Goal: Task Accomplishment & Management: Use online tool/utility

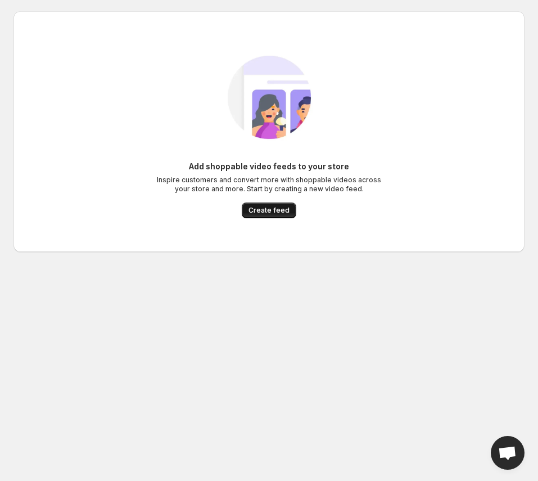
click at [258, 213] on span "Create feed" at bounding box center [269, 210] width 41 height 9
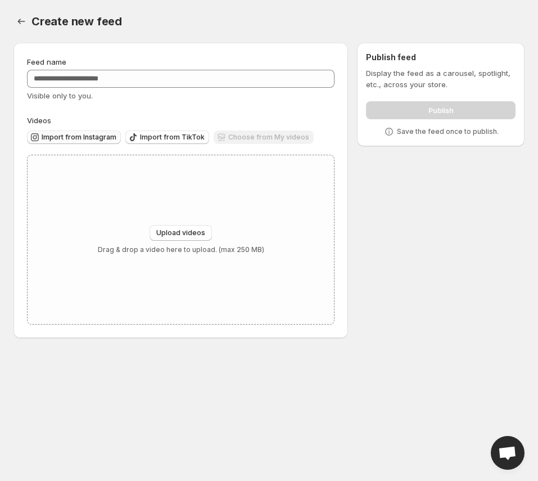
click at [82, 138] on span "Import from Instagram" at bounding box center [79, 137] width 75 height 9
click at [244, 136] on div "Choose from My videos" at bounding box center [264, 138] width 100 height 15
click at [21, 21] on icon "Settings" at bounding box center [21, 21] width 11 height 11
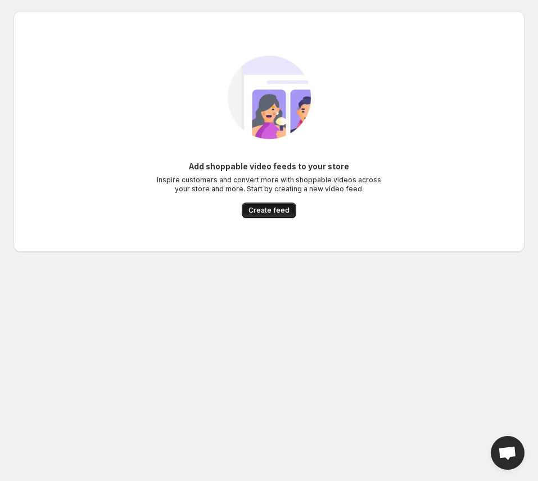
click at [274, 212] on span "Create feed" at bounding box center [269, 210] width 41 height 9
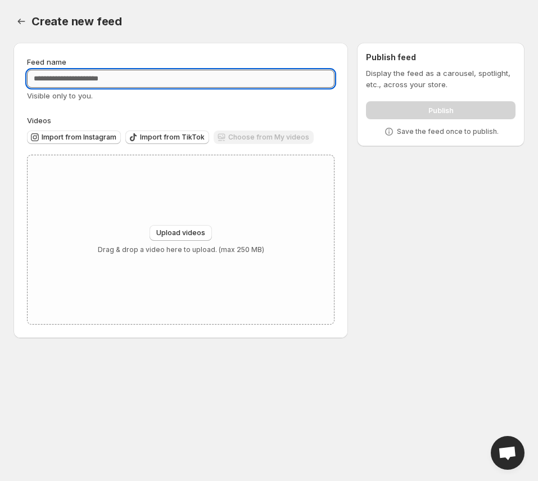
click at [90, 78] on input "Feed name" at bounding box center [181, 79] width 308 height 18
click at [17, 23] on icon "Settings" at bounding box center [21, 21] width 11 height 11
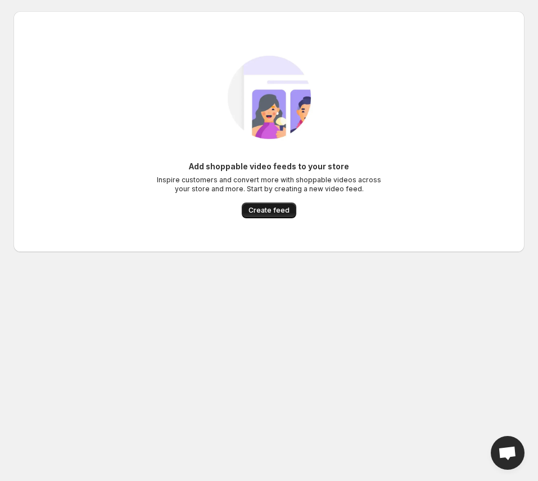
click at [277, 212] on span "Create feed" at bounding box center [269, 210] width 41 height 9
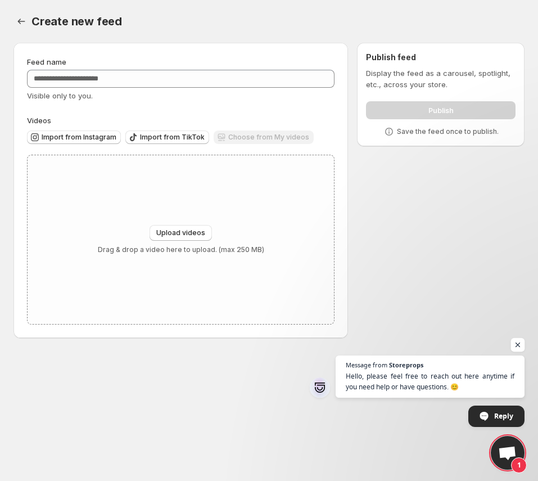
click at [520, 346] on span "Open chat" at bounding box center [518, 345] width 14 height 14
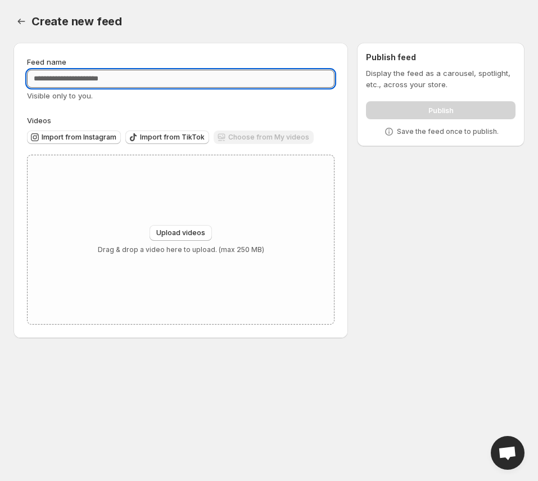
click at [127, 78] on input "Feed name" at bounding box center [181, 79] width 308 height 18
click at [66, 139] on span "Import from Instagram" at bounding box center [79, 137] width 75 height 9
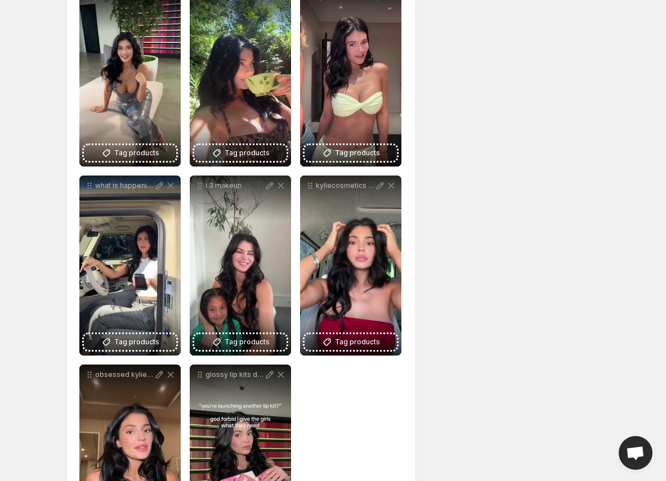
scroll to position [279, 0]
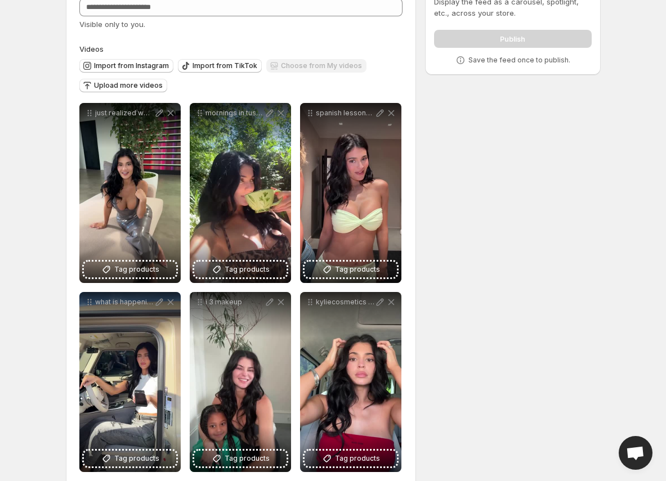
click at [531, 268] on div "**********" at bounding box center [329, 325] width 544 height 726
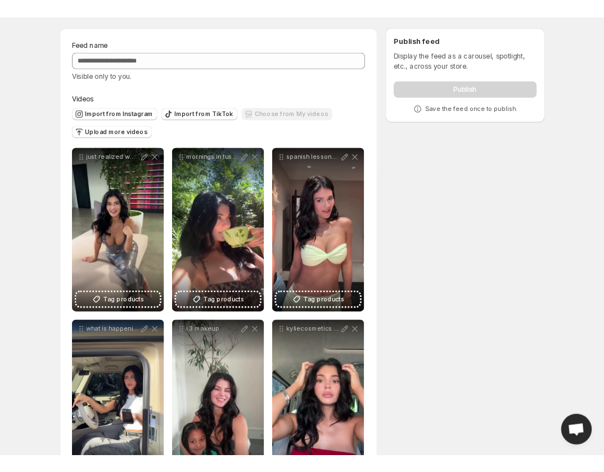
scroll to position [0, 0]
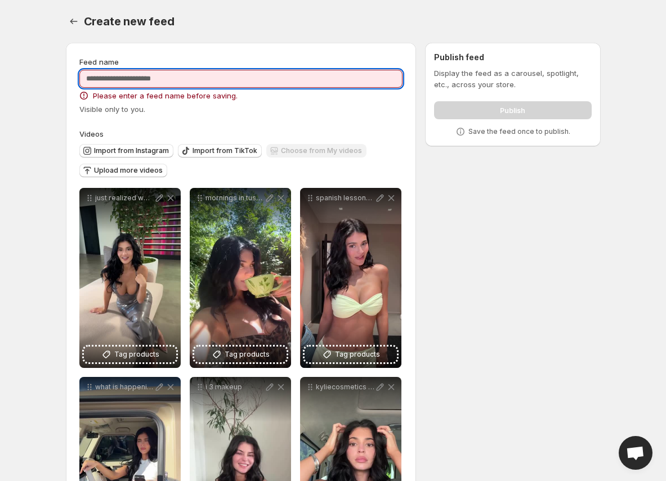
click at [203, 80] on input "Feed name" at bounding box center [241, 79] width 324 height 18
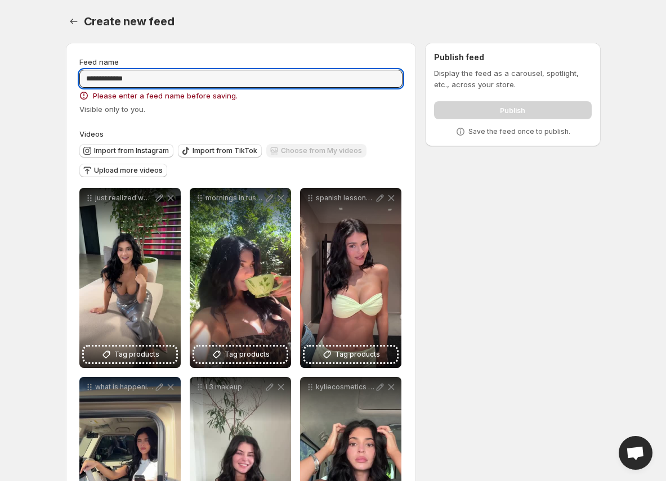
type input "**********"
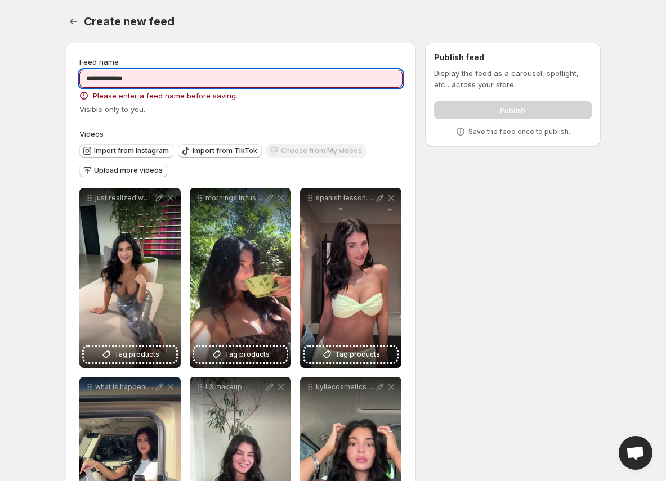
click at [538, 215] on div "**********" at bounding box center [329, 403] width 544 height 739
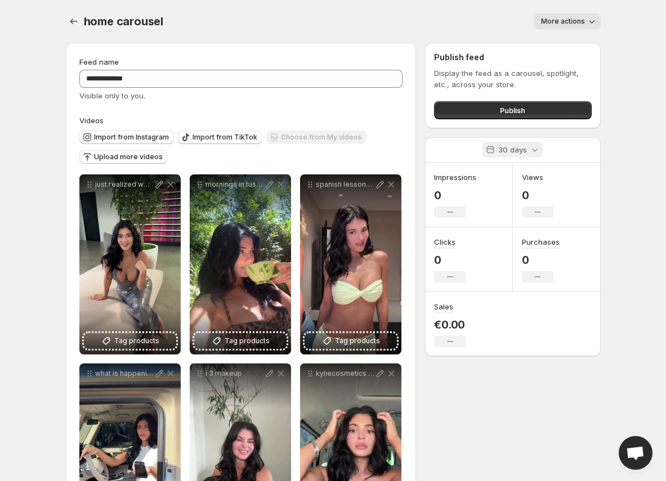
click at [531, 152] on icon at bounding box center [534, 149] width 11 height 11
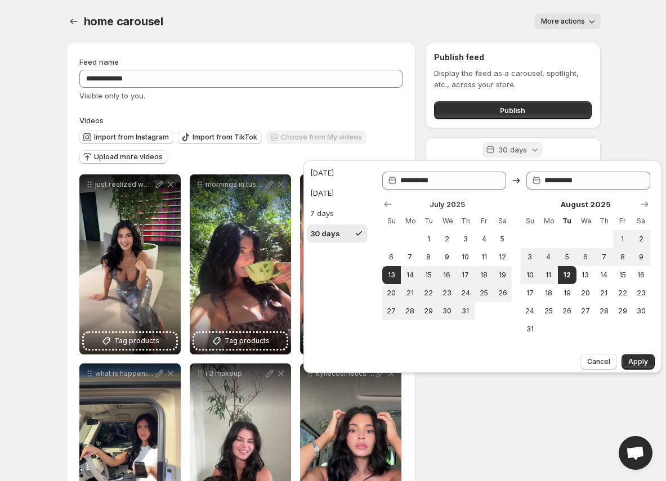
click at [535, 149] on icon at bounding box center [534, 149] width 11 height 11
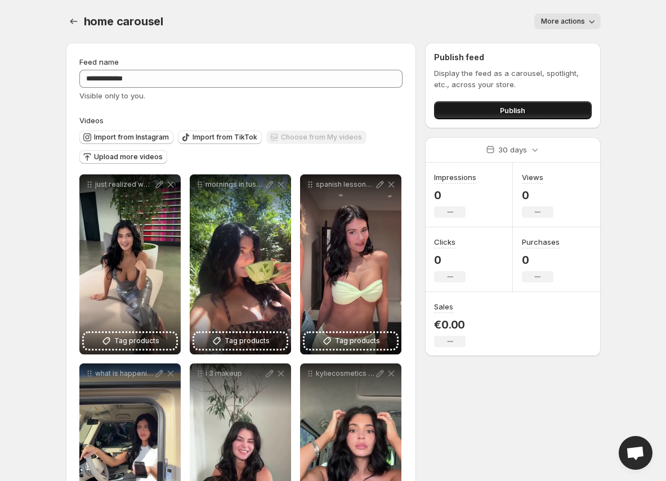
click at [528, 110] on button "Publish" at bounding box center [512, 110] width 157 height 18
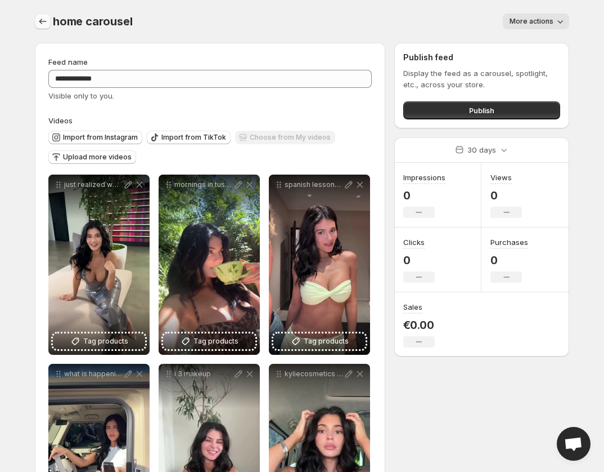
click at [42, 20] on icon "Settings" at bounding box center [42, 21] width 11 height 11
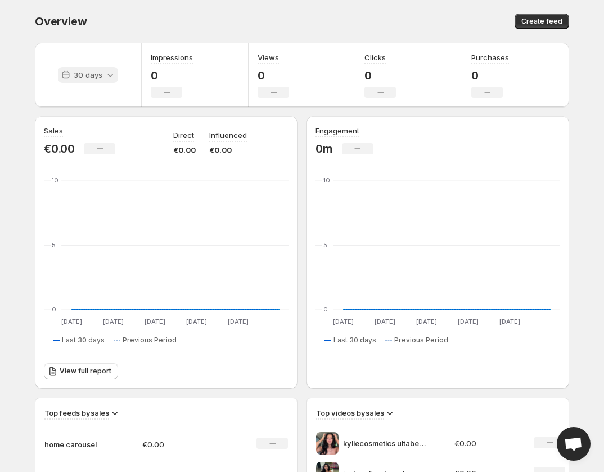
click at [106, 76] on icon at bounding box center [110, 74] width 11 height 11
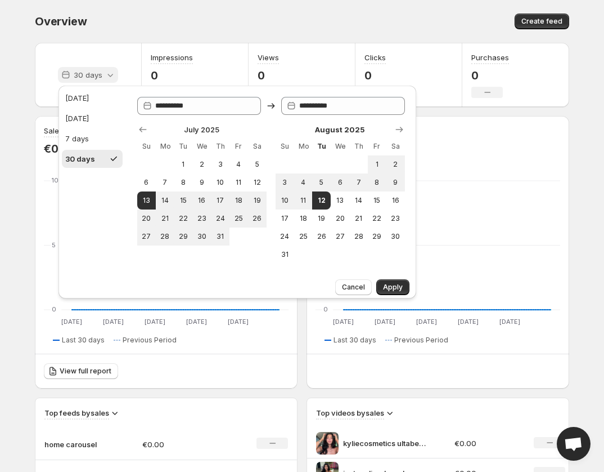
click at [106, 76] on icon at bounding box center [110, 74] width 11 height 11
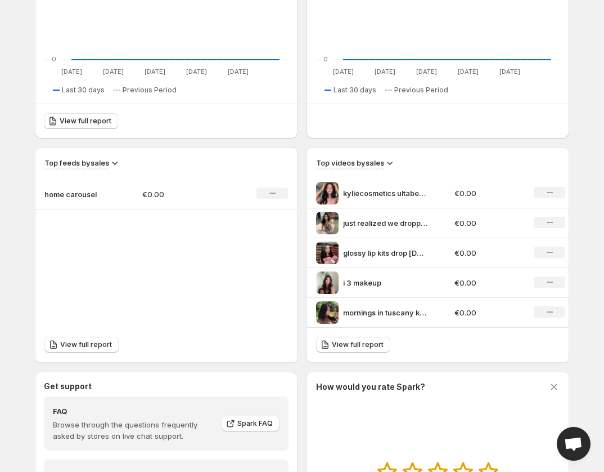
scroll to position [391, 0]
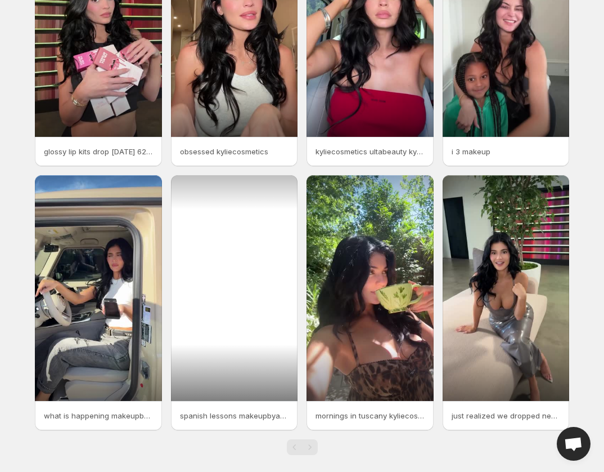
scroll to position [142, 0]
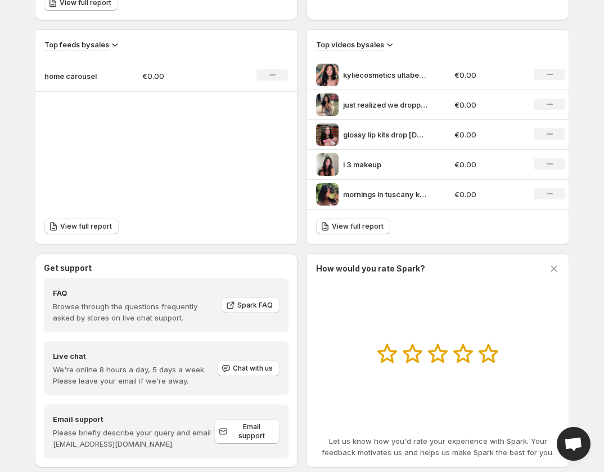
scroll to position [391, 0]
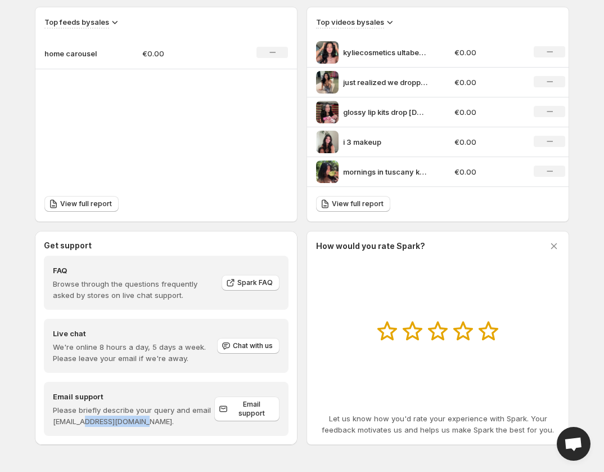
drag, startPoint x: 87, startPoint y: 421, endPoint x: 177, endPoint y: 425, distance: 90.7
click at [177, 425] on p "Please briefly describe your query and email [EMAIL_ADDRESS][DOMAIN_NAME]." at bounding box center [133, 415] width 161 height 23
copy p "[DOMAIN_NAME]."
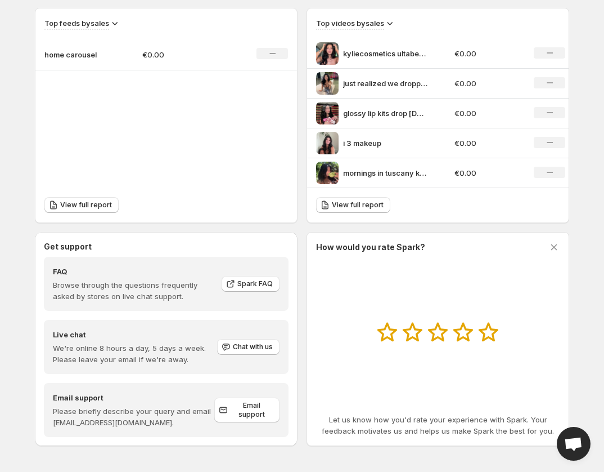
scroll to position [391, 0]
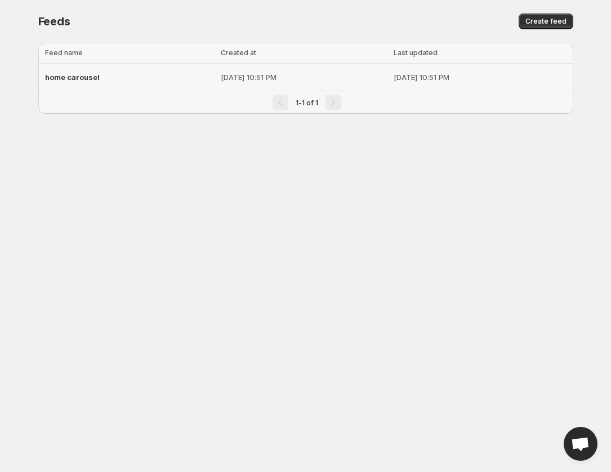
click at [86, 75] on span "home carousel" at bounding box center [72, 77] width 55 height 9
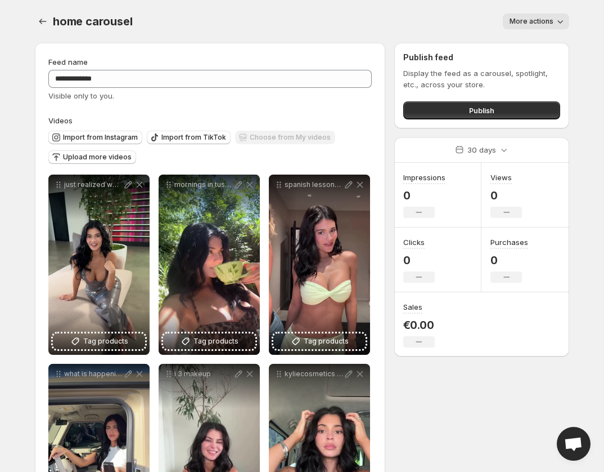
click at [246, 138] on div "Choose from My videos" at bounding box center [285, 138] width 100 height 15
click at [262, 134] on div "Choose from My videos" at bounding box center [285, 138] width 100 height 15
click at [241, 138] on div "Choose from My videos" at bounding box center [285, 138] width 100 height 15
click at [86, 156] on span "Upload more videos" at bounding box center [97, 156] width 69 height 9
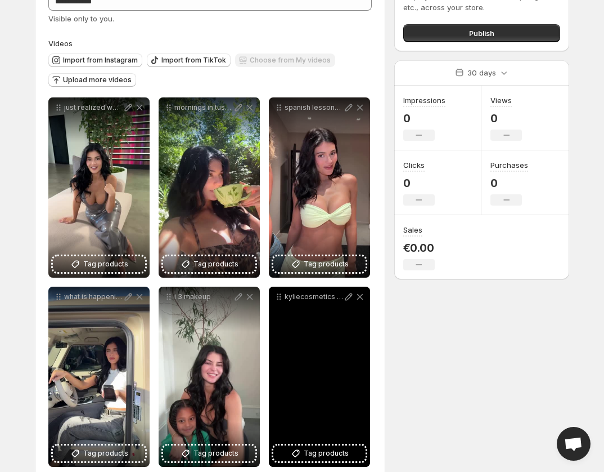
scroll to position [176, 0]
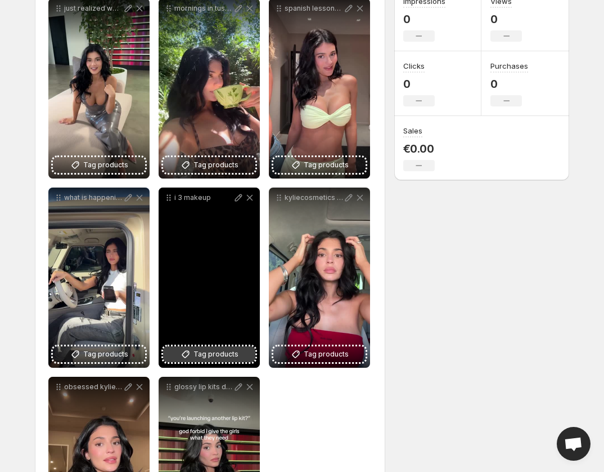
click at [205, 356] on span "Tag products" at bounding box center [216, 353] width 45 height 11
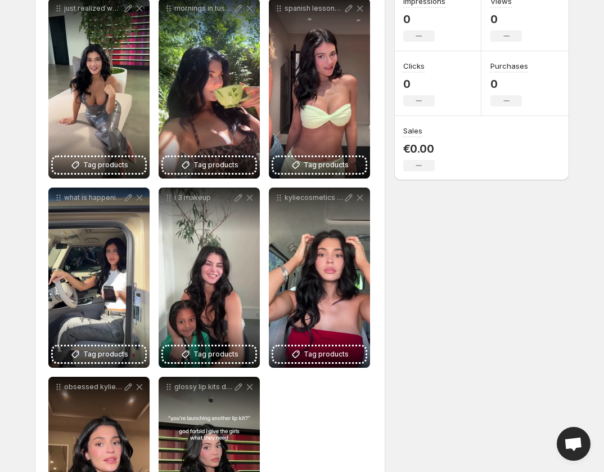
click at [452, 268] on div "**********" at bounding box center [298, 221] width 544 height 726
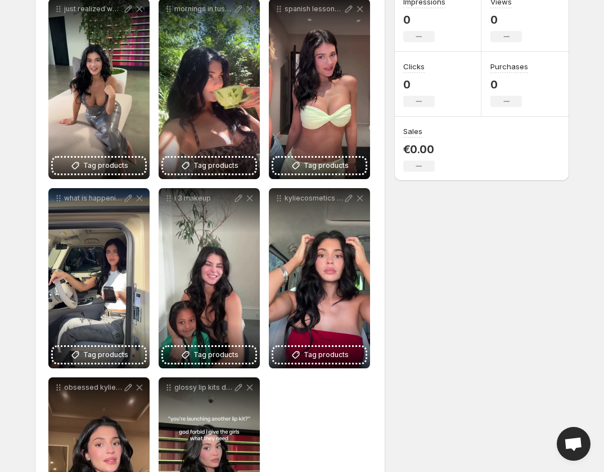
scroll to position [0, 0]
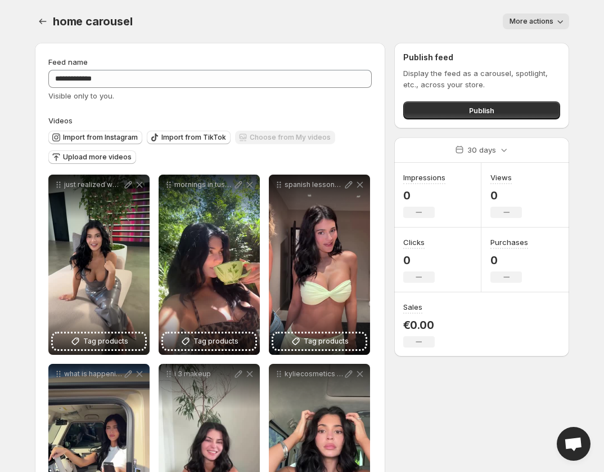
click at [553, 18] on span "More actions" at bounding box center [532, 21] width 44 height 9
click at [378, 26] on div "More actions" at bounding box center [358, 22] width 424 height 16
click at [42, 23] on icon "Settings" at bounding box center [42, 21] width 11 height 11
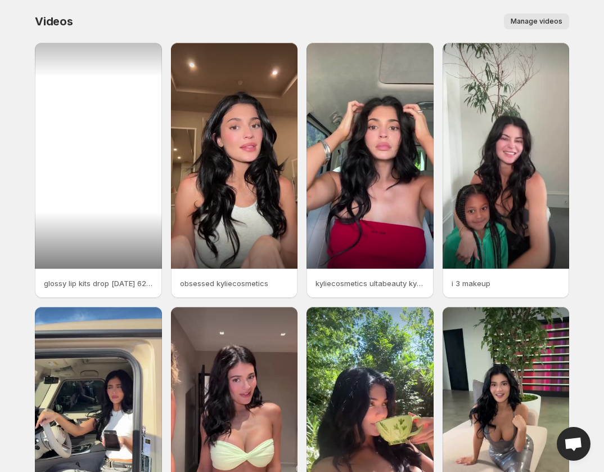
click at [152, 146] on div at bounding box center [98, 156] width 127 height 226
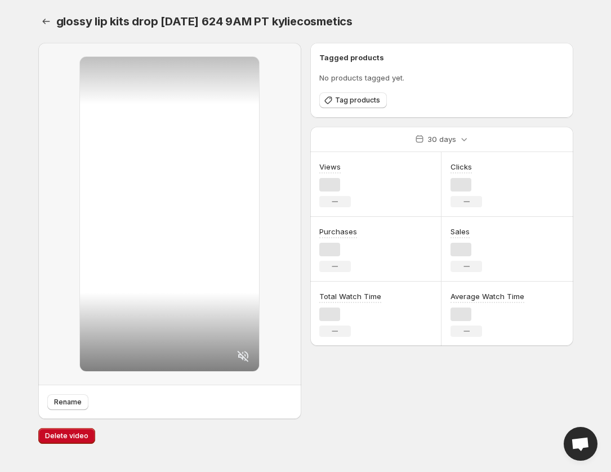
click at [107, 118] on div at bounding box center [169, 214] width 179 height 314
click at [48, 22] on icon "Settings" at bounding box center [46, 21] width 11 height 11
